Goal: Information Seeking & Learning: Understand process/instructions

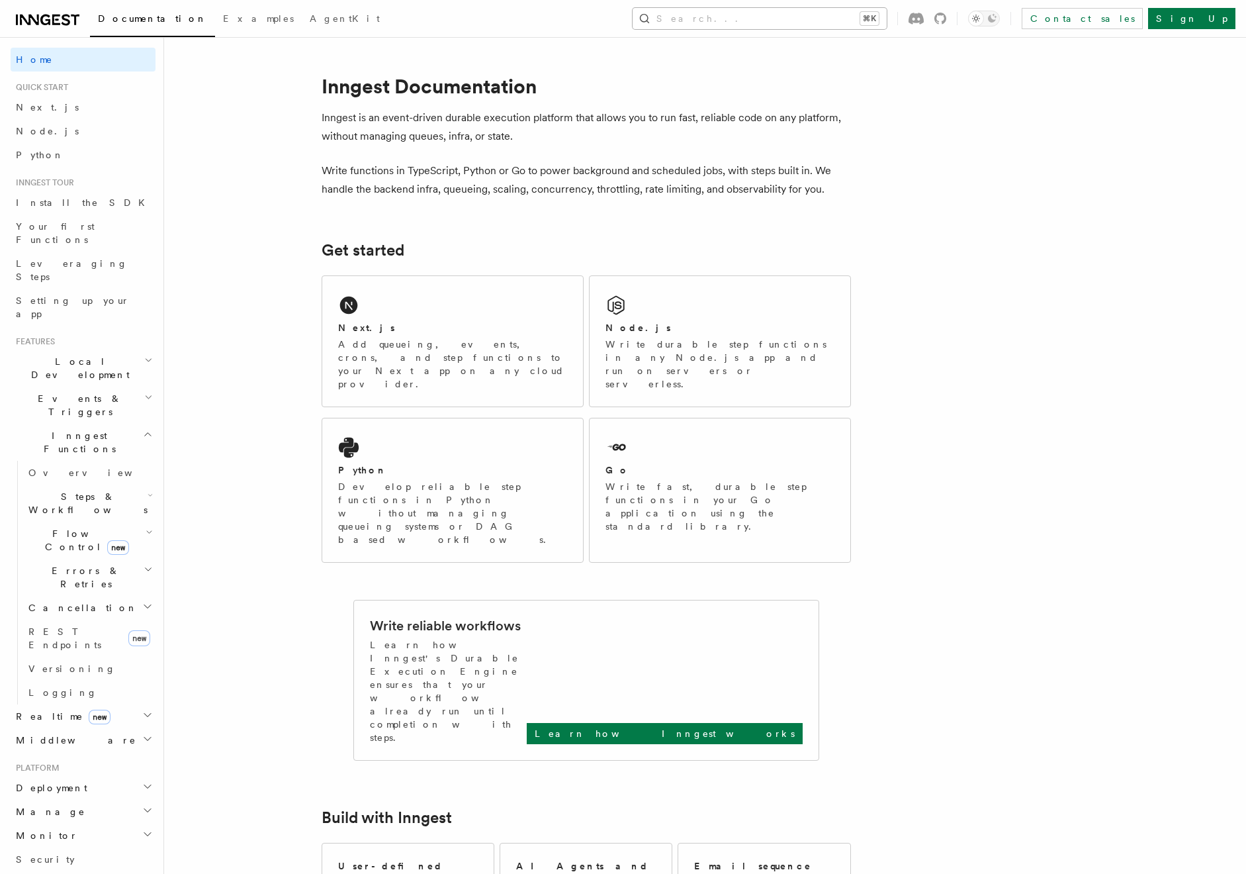
click at [792, 23] on button "Search... ⌘K" at bounding box center [760, 18] width 254 height 21
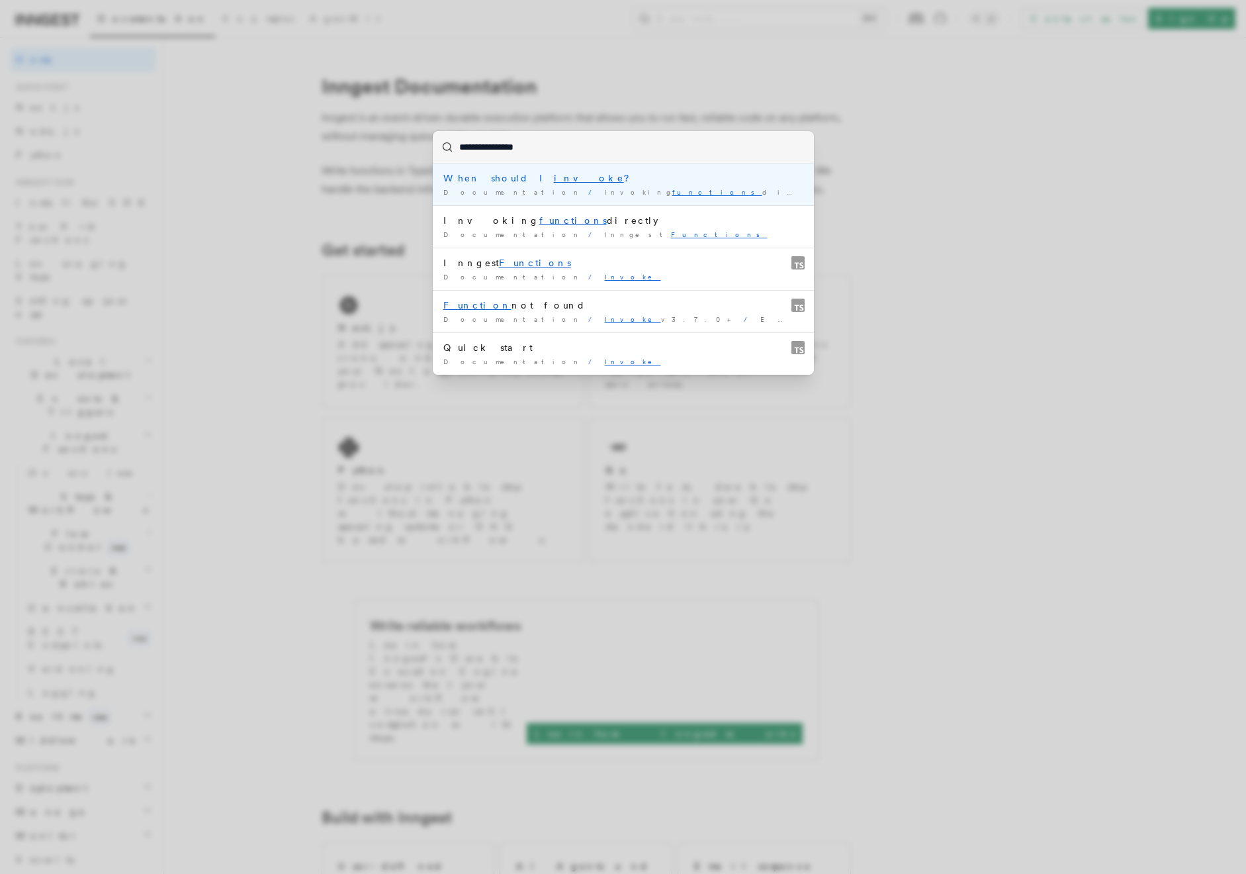
type input "**********"
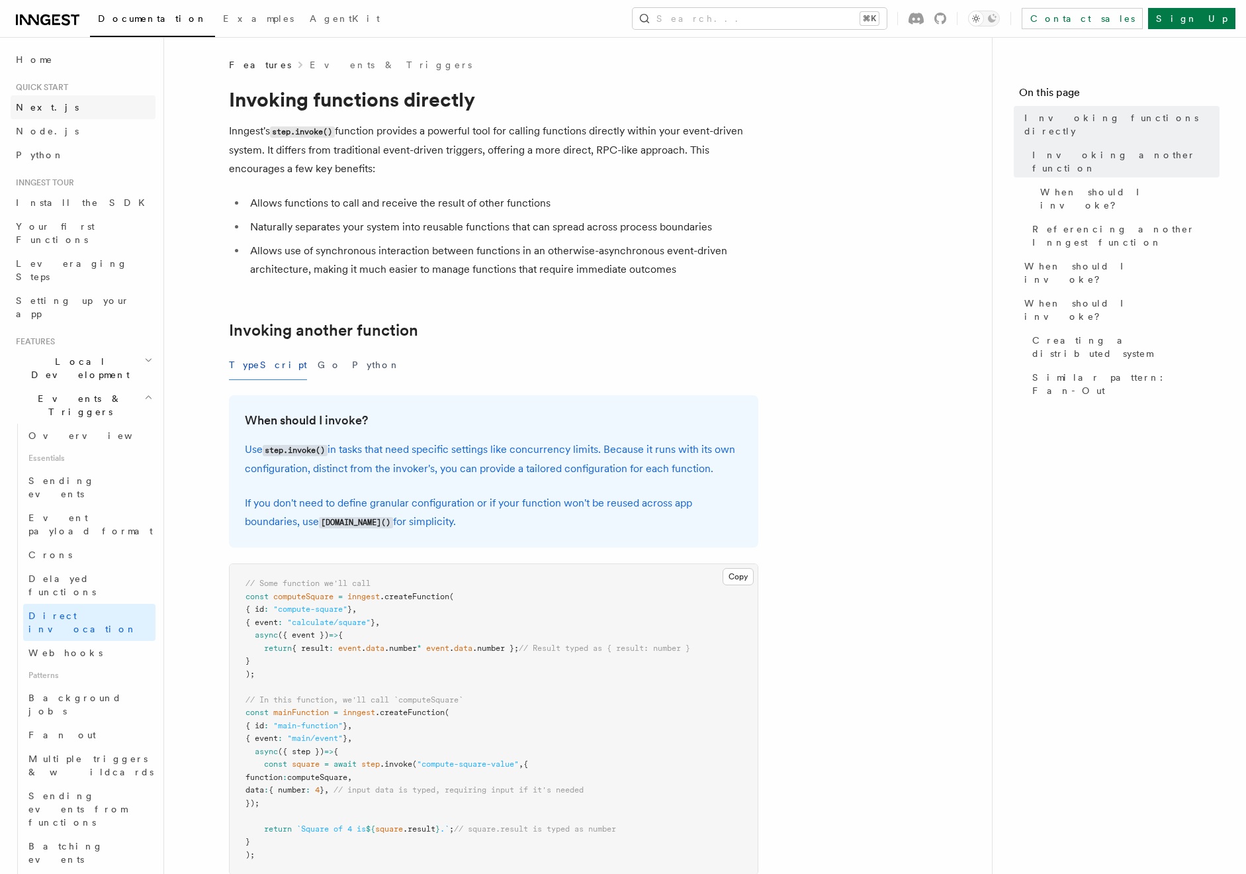
click at [78, 108] on link "Next.js" at bounding box center [83, 107] width 145 height 24
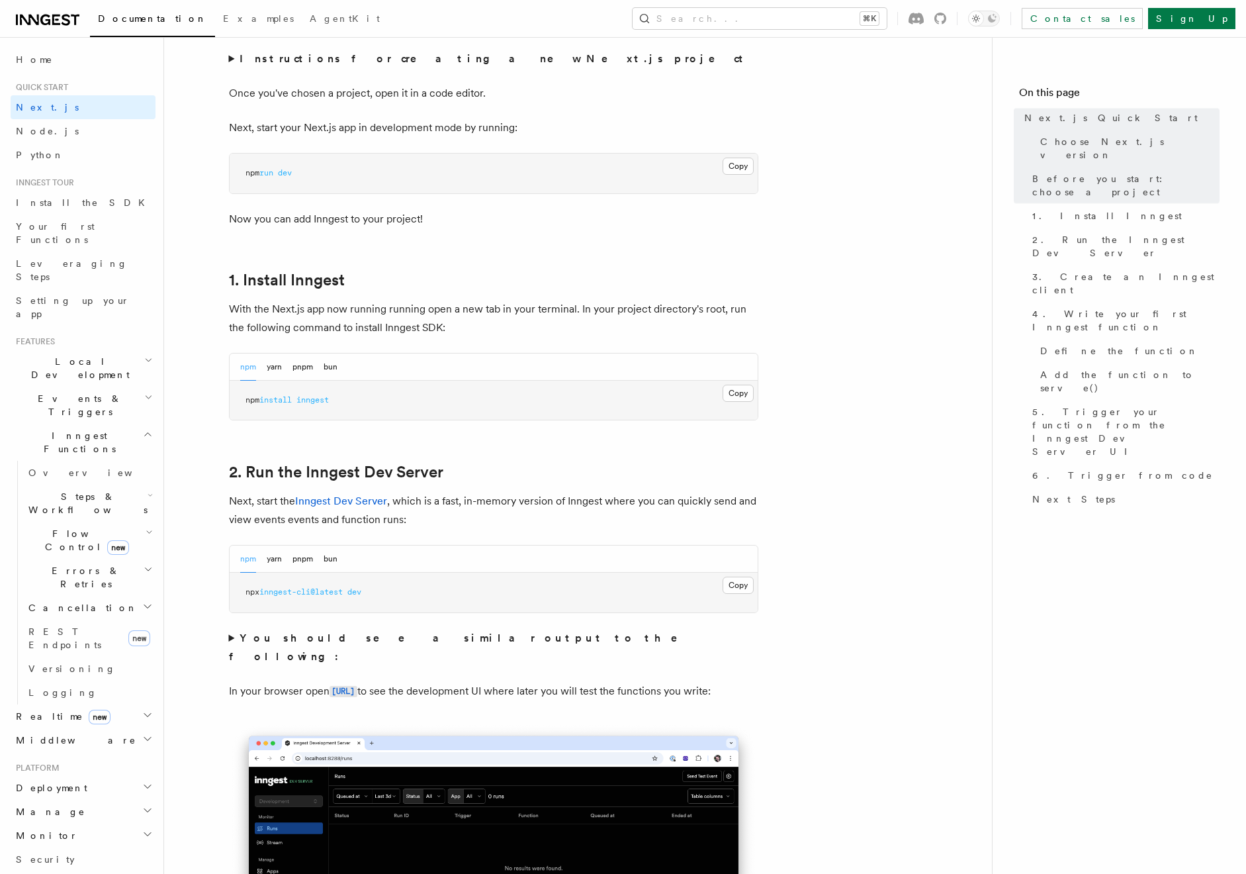
scroll to position [612, 0]
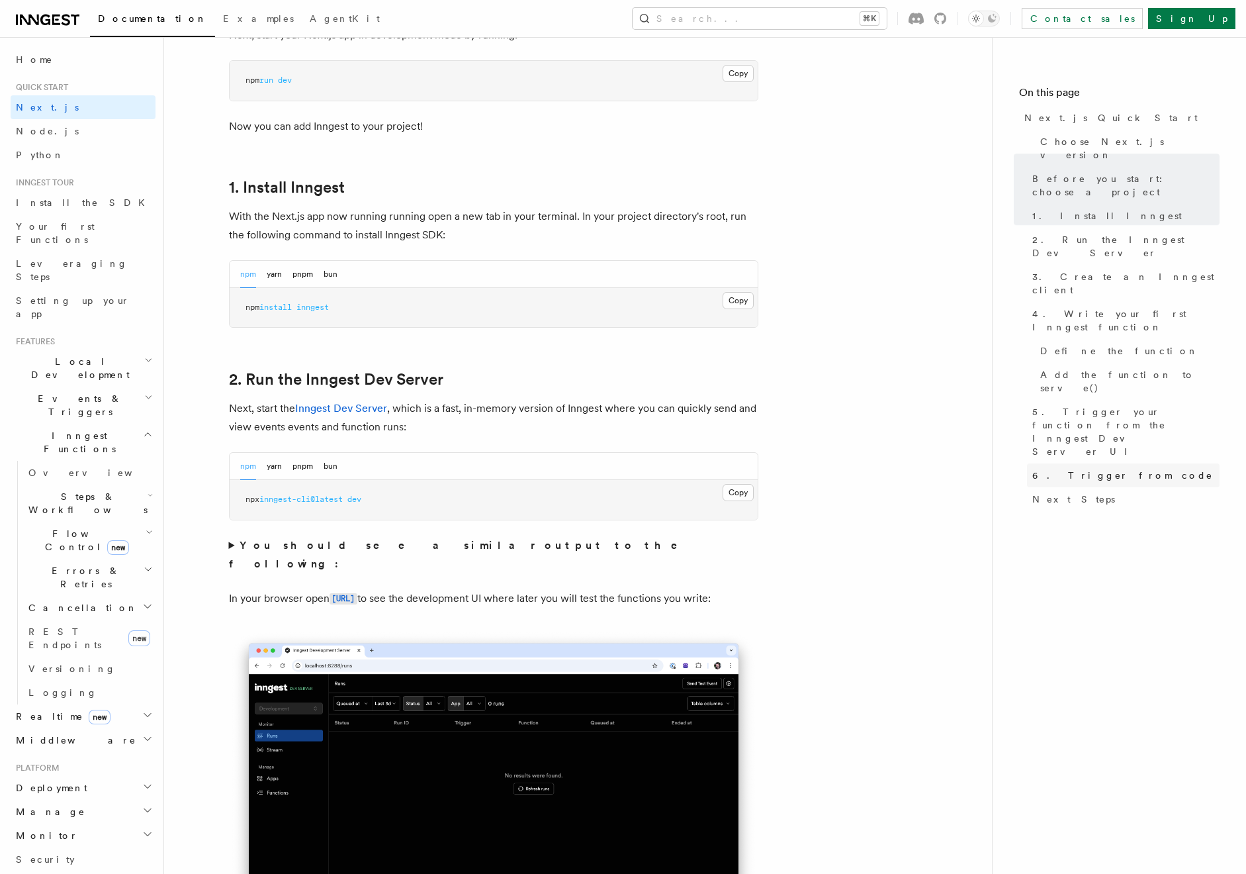
click at [1170, 463] on link "6. Trigger from code" at bounding box center [1123, 475] width 193 height 24
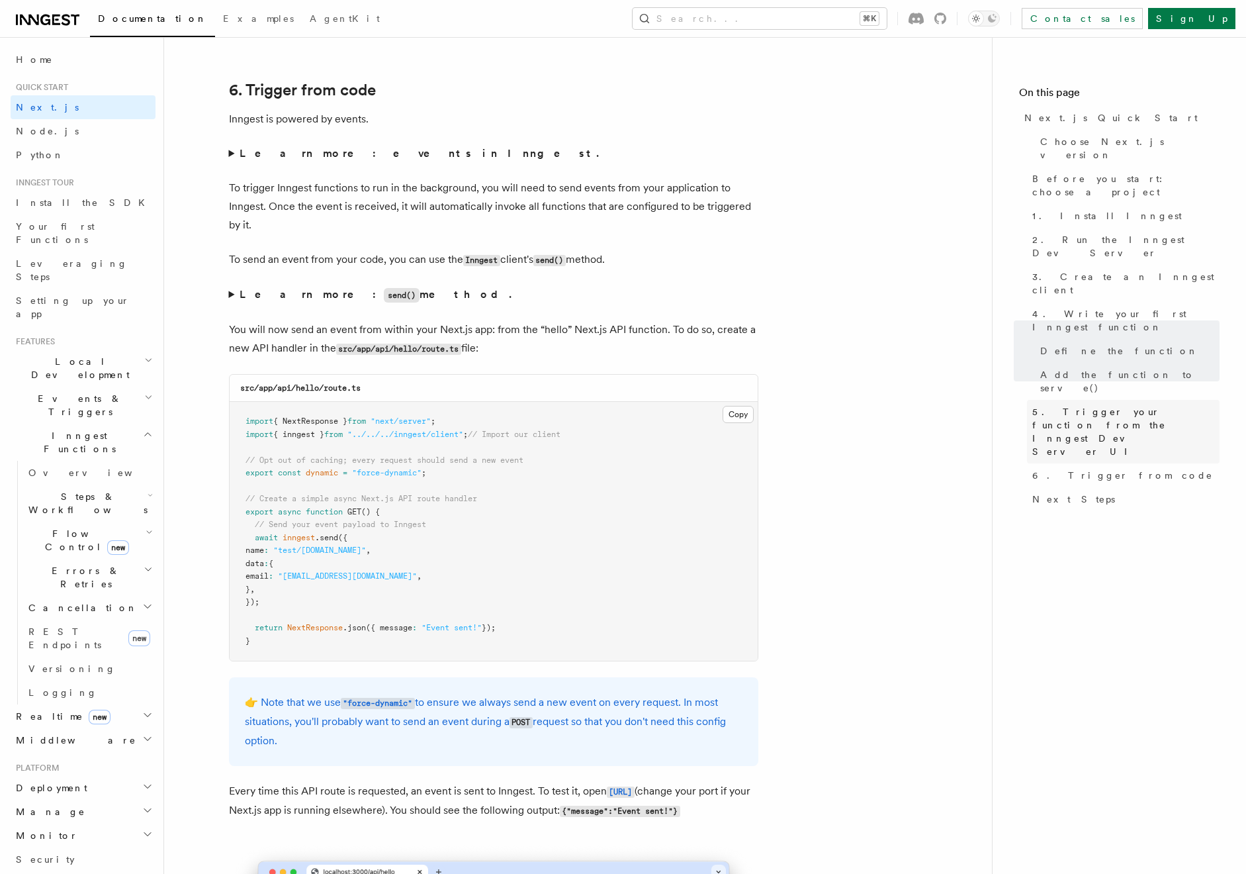
scroll to position [6689, 0]
